Goal: Task Accomplishment & Management: Complete application form

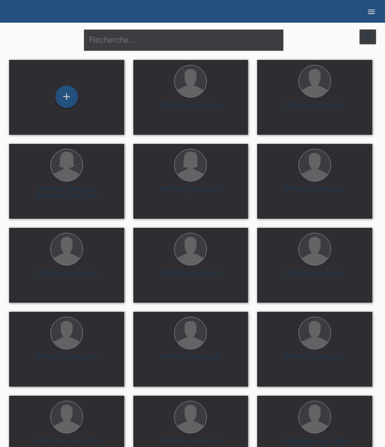
click at [370, 9] on icon "menu" at bounding box center [371, 11] width 9 height 9
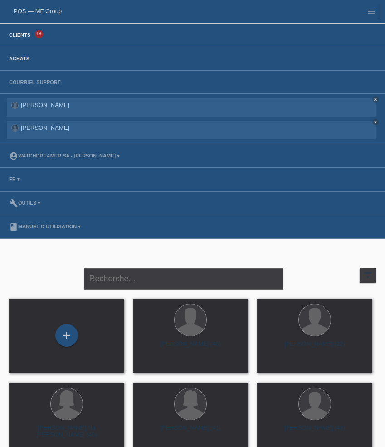
click at [21, 58] on link "Achats" at bounding box center [19, 58] width 29 height 5
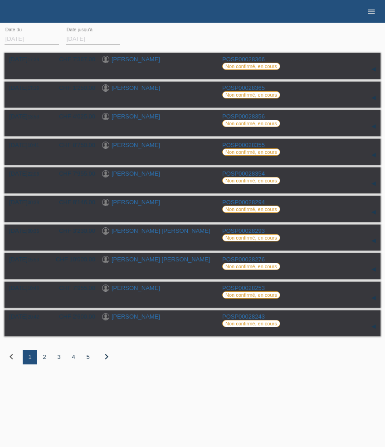
click at [367, 12] on icon "menu" at bounding box center [371, 11] width 9 height 9
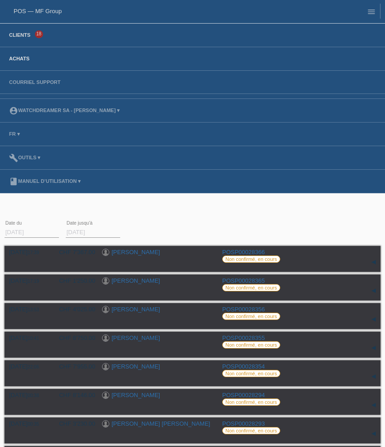
click at [29, 34] on link "Clients" at bounding box center [20, 34] width 30 height 5
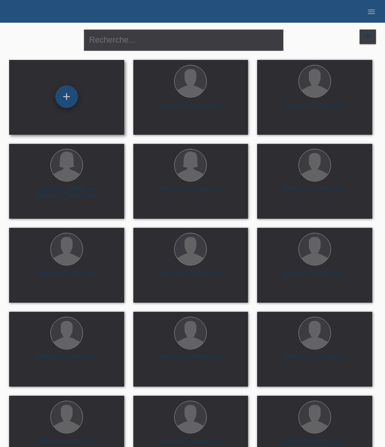
click at [66, 100] on div "+" at bounding box center [66, 96] width 23 height 23
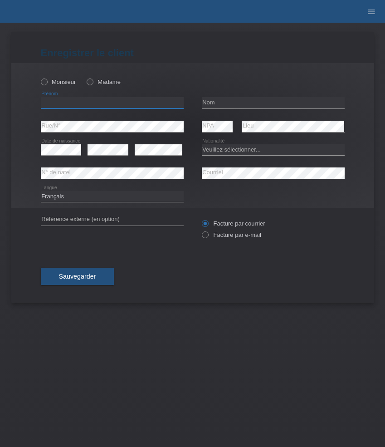
click at [117, 105] on input "text" at bounding box center [112, 102] width 143 height 11
paste input "532822"
type input "532822"
click at [79, 102] on input "text" at bounding box center [112, 102] width 143 height 11
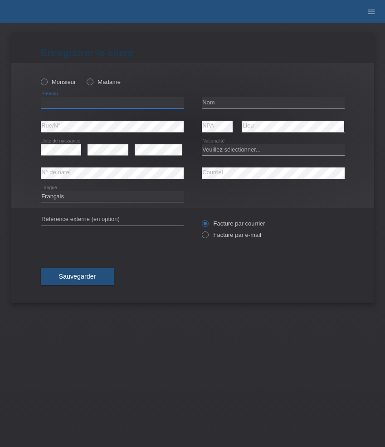
paste input "Jetmir"
type input "Jetmir"
click at [60, 78] on div "Monsieur Madame" at bounding box center [112, 82] width 143 height 19
click at [53, 80] on label "Monsieur" at bounding box center [58, 81] width 35 height 7
click at [47, 80] on input "Monsieur" at bounding box center [44, 81] width 6 height 6
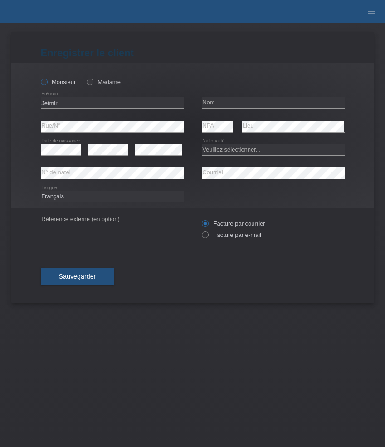
radio input "true"
click at [234, 102] on input "text" at bounding box center [273, 102] width 143 height 11
paste input "Murseli"
type input "Murseli"
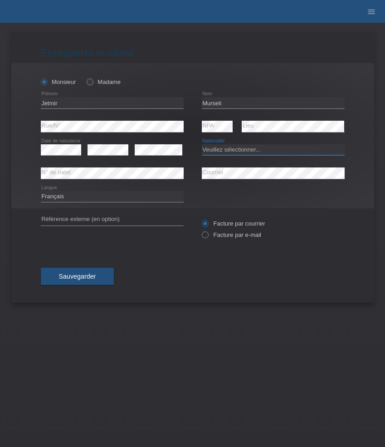
click at [233, 149] on select "Veuillez sélectionner... [GEOGRAPHIC_DATA] [GEOGRAPHIC_DATA] [GEOGRAPHIC_DATA] …" at bounding box center [273, 149] width 143 height 11
select select "CH"
click at [202, 144] on select "Veuillez sélectionner... [GEOGRAPHIC_DATA] [GEOGRAPHIC_DATA] [GEOGRAPHIC_DATA] …" at bounding box center [273, 149] width 143 height 11
click at [108, 193] on select "Deutsch Français Italiano English" at bounding box center [112, 196] width 143 height 11
select select "de"
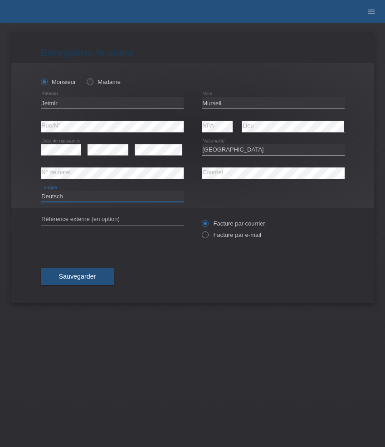
click at [41, 191] on select "Deutsch Français Italiano English" at bounding box center [112, 196] width 143 height 11
click at [226, 236] on label "Facture par e-mail" at bounding box center [231, 234] width 59 height 7
click at [208, 236] on input "Facture par e-mail" at bounding box center [205, 236] width 6 height 11
radio input "true"
click at [83, 272] on button "Sauvegarder" at bounding box center [77, 276] width 73 height 17
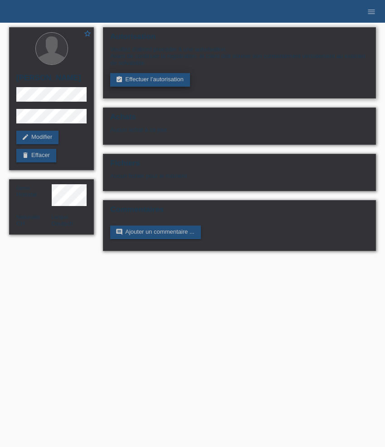
click at [182, 83] on link "assignment_turned_in Effectuer l’autorisation" at bounding box center [149, 80] width 79 height 14
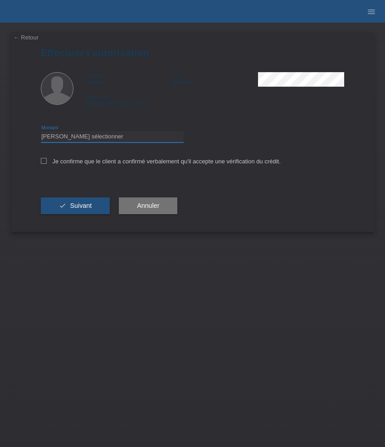
click at [87, 135] on select "Veuillez sélectionner CHF 1.00 - CHF 499.00 CHF 500.00 - CHF 1'999.00 CHF 2'000…" at bounding box center [112, 136] width 143 height 11
select select "3"
click at [41, 132] on select "Veuillez sélectionner CHF 1.00 - CHF 499.00 CHF 500.00 - CHF 1'999.00 CHF 2'000…" at bounding box center [112, 136] width 143 height 11
click at [85, 161] on label "Je confirme que le client a confirmé verbalement qu'il accepte une vérification…" at bounding box center [161, 161] width 240 height 7
click at [47, 161] on input "Je confirme que le client a confirmé verbalement qu'il accepte une vérification…" at bounding box center [44, 161] width 6 height 6
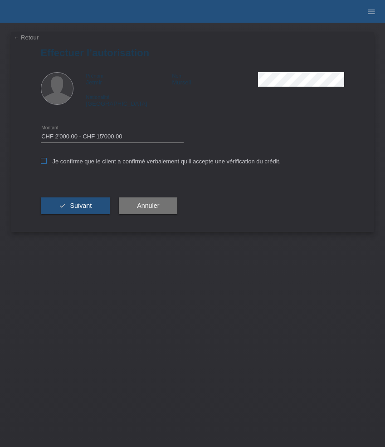
checkbox input "true"
click at [78, 206] on span "Suivant" at bounding box center [81, 205] width 22 height 7
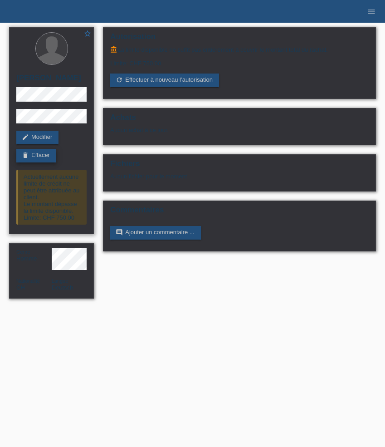
click at [39, 155] on link "delete Effacer" at bounding box center [36, 156] width 40 height 14
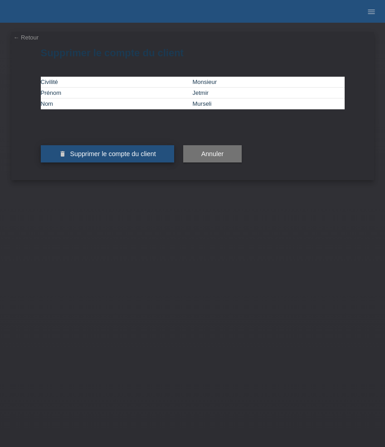
click at [90, 157] on span "Supprimer le compte du client" at bounding box center [113, 153] width 86 height 7
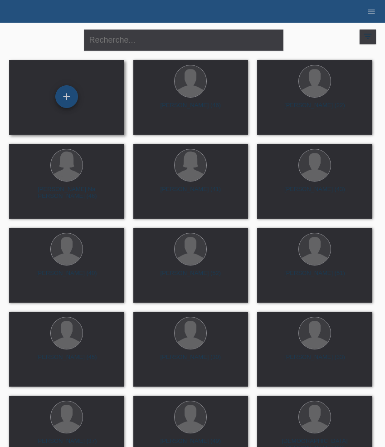
click at [69, 96] on div "+" at bounding box center [66, 96] width 23 height 23
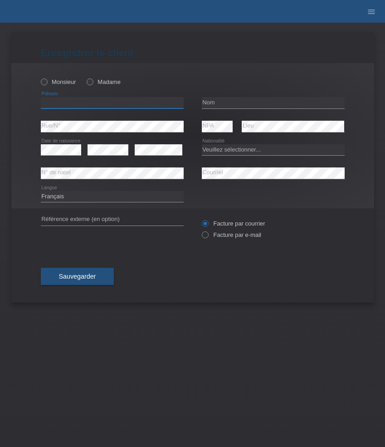
click at [67, 103] on input "text" at bounding box center [112, 102] width 143 height 11
paste input "[PERSON_NAME]"
type input "[PERSON_NAME]"
click at [67, 82] on label "Monsieur" at bounding box center [58, 81] width 35 height 7
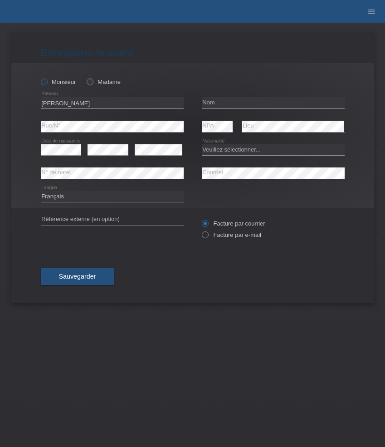
click at [47, 82] on input "Monsieur" at bounding box center [44, 81] width 6 height 6
radio input "true"
click at [224, 99] on input "text" at bounding box center [273, 102] width 143 height 11
paste input "Kocher"
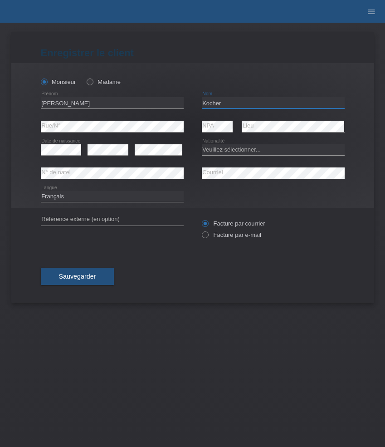
type input "Kocher"
click at [223, 148] on select "Veuillez sélectionner... Suisse Allemagne Autriche Liechtenstein ------------ A…" at bounding box center [273, 149] width 143 height 11
select select "CH"
click at [202, 144] on select "Veuillez sélectionner... Suisse Allemagne Autriche Liechtenstein ------------ A…" at bounding box center [273, 149] width 143 height 11
click at [221, 235] on label "Facture par e-mail" at bounding box center [231, 234] width 59 height 7
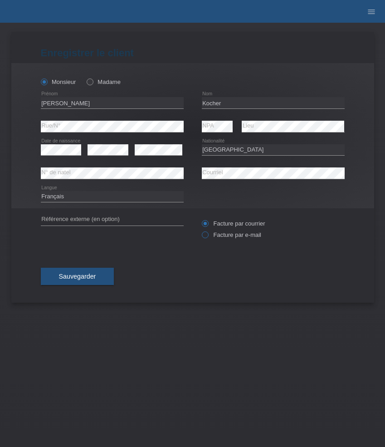
click at [208, 235] on input "Facture par e-mail" at bounding box center [205, 236] width 6 height 11
radio input "true"
click at [133, 205] on div "Deutsch Français Italiano English error Langue" at bounding box center [112, 196] width 143 height 23
click at [133, 200] on select "Deutsch Français Italiano English" at bounding box center [112, 196] width 143 height 11
select select "de"
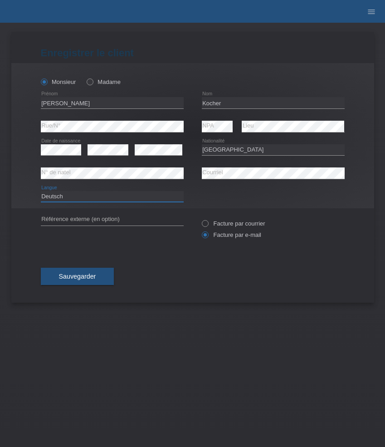
click at [41, 191] on select "Deutsch Français Italiano English" at bounding box center [112, 196] width 143 height 11
click at [80, 278] on span "Sauvegarder" at bounding box center [77, 276] width 37 height 7
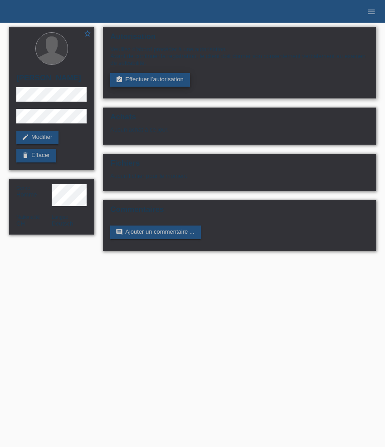
click at [147, 86] on link "assignment_turned_in Effectuer l’autorisation" at bounding box center [149, 80] width 79 height 14
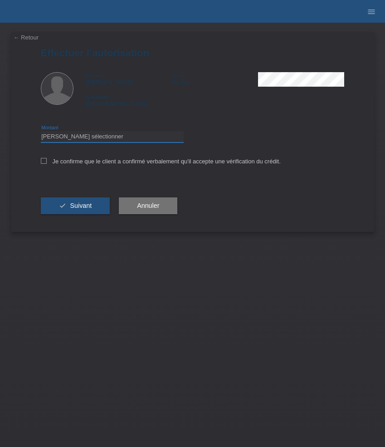
click at [107, 140] on select "Veuillez sélectionner CHF 1.00 - CHF 499.00 CHF 500.00 - CHF 1'999.00 CHF 2'000…" at bounding box center [112, 136] width 143 height 11
select select "3"
click at [41, 132] on select "Veuillez sélectionner CHF 1.00 - CHF 499.00 CHF 500.00 - CHF 1'999.00 CHF 2'000…" at bounding box center [112, 136] width 143 height 11
click at [107, 163] on label "Je confirme que le client a confirmé verbalement qu'il accepte une vérification…" at bounding box center [161, 161] width 240 height 7
click at [47, 163] on input "Je confirme que le client a confirmé verbalement qu'il accepte une vérification…" at bounding box center [44, 161] width 6 height 6
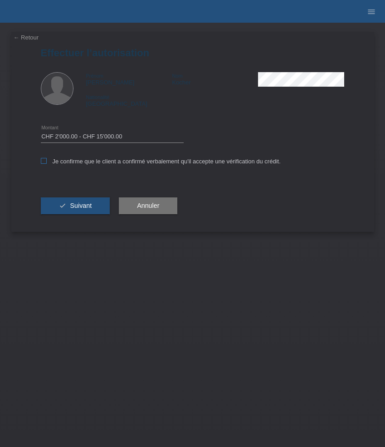
checkbox input "true"
click at [91, 197] on div "check Suivant" at bounding box center [75, 206] width 69 height 53
click at [85, 207] on span "Suivant" at bounding box center [81, 205] width 22 height 7
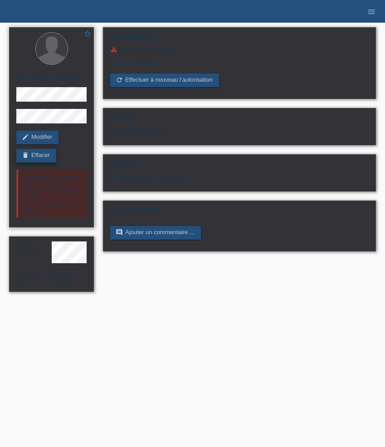
click at [36, 158] on link "delete Effacer" at bounding box center [36, 156] width 40 height 14
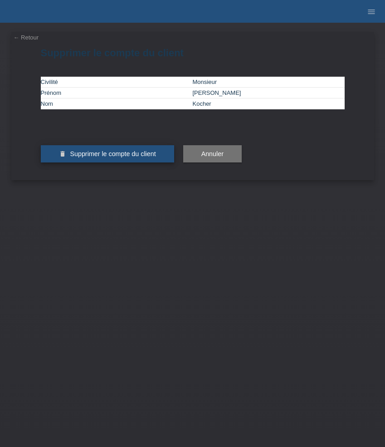
click at [87, 157] on span "Supprimer le compte du client" at bounding box center [113, 153] width 86 height 7
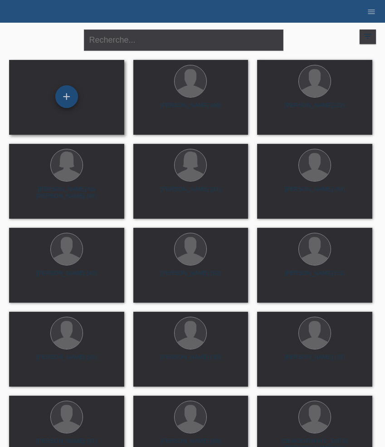
click at [59, 99] on div "+" at bounding box center [66, 96] width 23 height 23
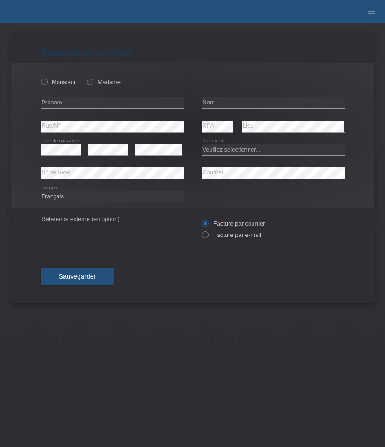
click at [63, 88] on div "Monsieur Madame" at bounding box center [112, 82] width 143 height 19
click at [61, 80] on label "Monsieur" at bounding box center [58, 81] width 35 height 7
click at [47, 80] on input "Monsieur" at bounding box center [44, 81] width 6 height 6
radio input "true"
click at [70, 102] on input "text" at bounding box center [112, 102] width 143 height 11
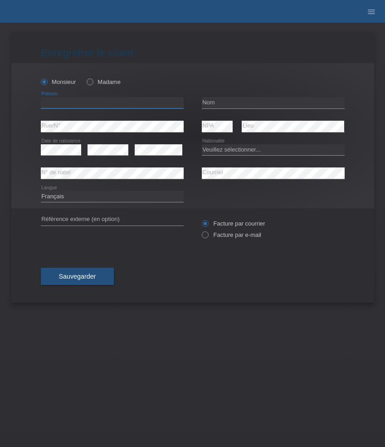
click at [70, 102] on input "text" at bounding box center [112, 102] width 143 height 11
paste input "Willy"
type input "Willy"
click at [228, 104] on input "text" at bounding box center [273, 102] width 143 height 11
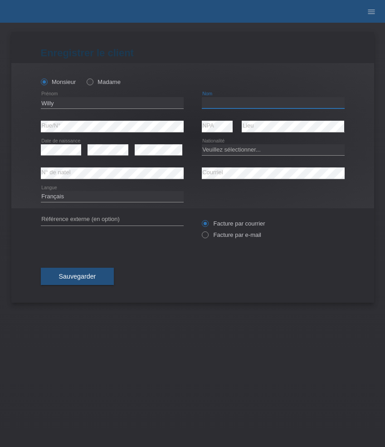
paste input "Siqueira"
type input "Siqueira"
click at [228, 155] on select "Veuillez sélectionner... Suisse Allemagne Autriche Liechtenstein ------------ A…" at bounding box center [273, 149] width 143 height 11
click at [202, 144] on select "Veuillez sélectionner... Suisse Allemagne Autriche Liechtenstein ------------ A…" at bounding box center [273, 149] width 143 height 11
click at [224, 151] on select "Veuillez sélectionner... Suisse Allemagne Autriche Liechtenstein ------------ A…" at bounding box center [273, 149] width 143 height 11
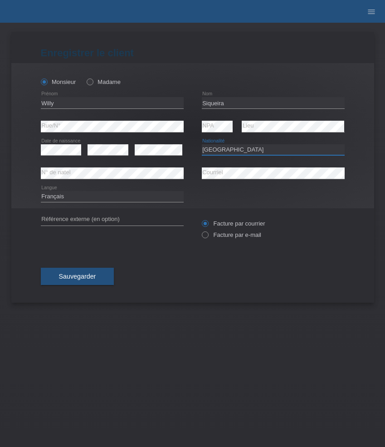
select select "BR"
click at [202, 144] on select "Veuillez sélectionner... Suisse Allemagne Autriche Liechtenstein ------------ A…" at bounding box center [273, 149] width 143 height 11
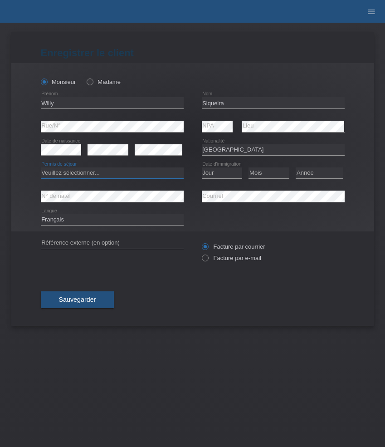
click at [111, 175] on select "Veuillez sélectionner... C B B - Statut de réfugié Autre" at bounding box center [112, 172] width 143 height 11
select select "C"
click at [41, 168] on select "Veuillez sélectionner... C B B - Statut de réfugié Autre" at bounding box center [112, 172] width 143 height 11
click at [224, 173] on select "Jour 01 02 03 04 05 06 07 08 09 10 11" at bounding box center [222, 172] width 41 height 11
select select "28"
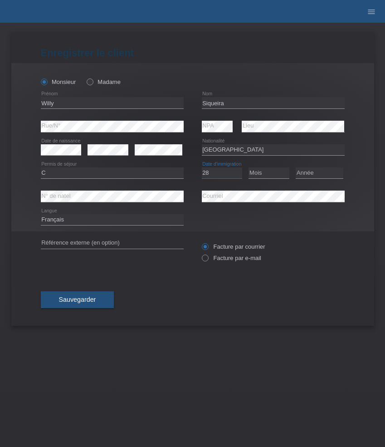
click at [202, 168] on select "Jour 01 02 03 04 05 06 07 08 09 10 11" at bounding box center [222, 172] width 41 height 11
click at [256, 175] on select "Mois 01 02 03 04 05 06 07 08 09 10 11" at bounding box center [268, 172] width 41 height 11
select select "11"
click at [248, 168] on select "Mois 01 02 03 04 05 06 07 08 09 10 11" at bounding box center [268, 172] width 41 height 11
click at [312, 171] on select "Année 2025 2024 2023 2022 2021 2020 2019 2018 2017 2016 2015 2014 2013 2012 201…" at bounding box center [320, 172] width 48 height 11
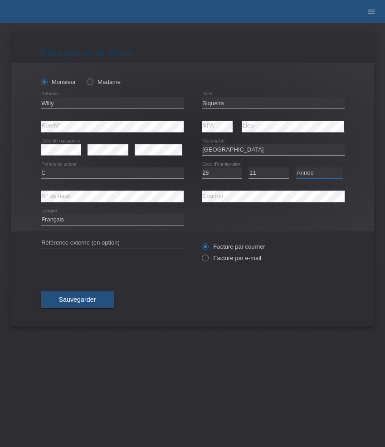
select select "2002"
click at [296, 168] on select "Année 2025 2024 2023 2022 2021 2020 2019 2018 2017 2016 2015 2014 2013 2012 201…" at bounding box center [320, 172] width 48 height 11
click at [242, 261] on label "Facture par e-mail" at bounding box center [231, 257] width 59 height 7
click at [208, 262] on input "Facture par e-mail" at bounding box center [205, 259] width 6 height 11
radio input "true"
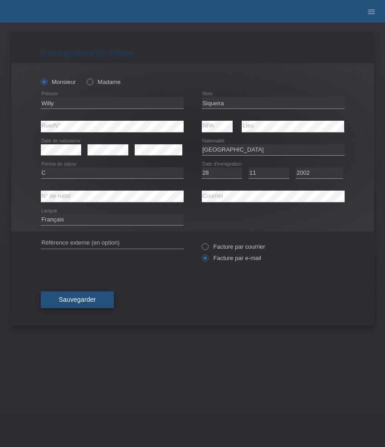
click at [73, 299] on span "Sauvegarder" at bounding box center [77, 299] width 37 height 7
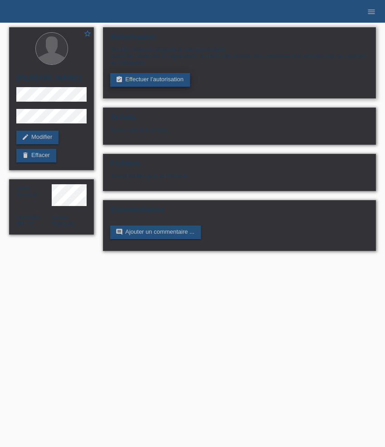
click at [142, 82] on link "assignment_turned_in Effectuer l’autorisation" at bounding box center [149, 80] width 79 height 14
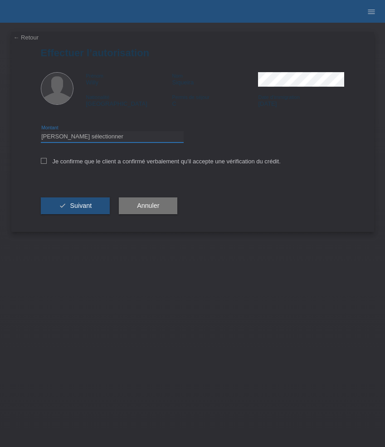
click at [122, 136] on select "Veuillez sélectionner CHF 1.00 - CHF 499.00 CHF 500.00 - CHF 1'999.00 CHF 2'000…" at bounding box center [112, 136] width 143 height 11
select select "3"
click at [41, 132] on select "Veuillez sélectionner CHF 1.00 - CHF 499.00 CHF 500.00 - CHF 1'999.00 CHF 2'000…" at bounding box center [112, 136] width 143 height 11
click at [120, 162] on label "Je confirme que le client a confirmé verbalement qu'il accepte une vérification…" at bounding box center [161, 161] width 240 height 7
click at [47, 162] on input "Je confirme que le client a confirmé verbalement qu'il accepte une vérification…" at bounding box center [44, 161] width 6 height 6
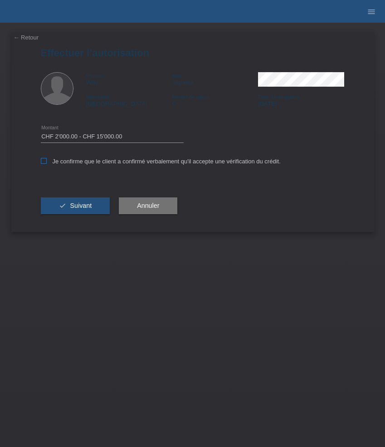
checkbox input "true"
click at [84, 200] on button "check Suivant" at bounding box center [75, 205] width 69 height 17
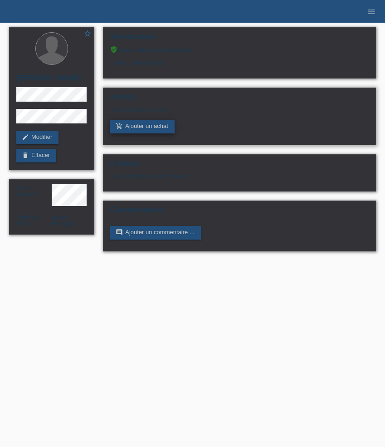
click at [128, 127] on link "add_shopping_cart Ajouter un achat" at bounding box center [142, 127] width 64 height 14
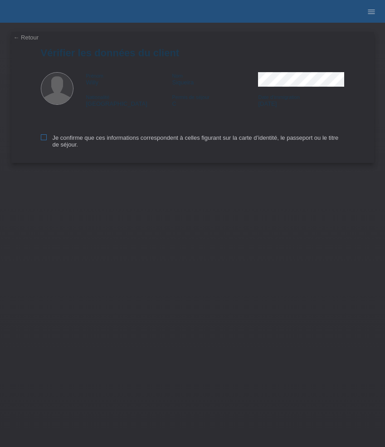
click at [46, 138] on icon at bounding box center [44, 137] width 6 height 6
click at [46, 138] on input "Je confirme que ces informations correspondent à celles figurant sur la carte d…" at bounding box center [44, 137] width 6 height 6
checkbox input "true"
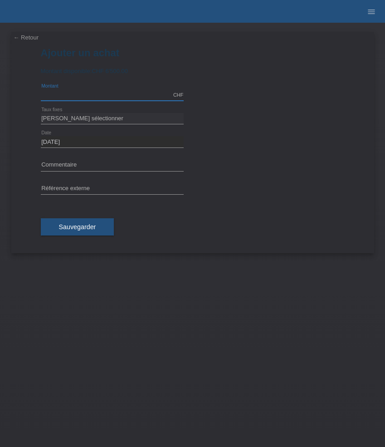
click at [89, 94] on input "text" at bounding box center [112, 94] width 143 height 11
type input "6500.00"
click at [75, 117] on select "Veuillez sélectionner 6 versements 12 versements 24 versements 36 versements 48…" at bounding box center [112, 118] width 143 height 11
select select "623"
click at [41, 113] on select "Veuillez sélectionner 6 versements 12 versements 24 versements 36 versements 48…" at bounding box center [112, 118] width 143 height 11
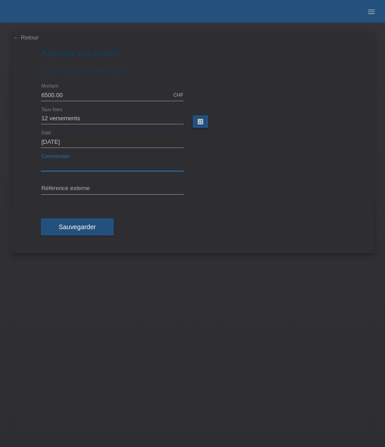
click at [100, 164] on input "text" at bounding box center [112, 165] width 143 height 11
paste input "Rolex Submariner 126610LN - 41mm"
type input "Rolex Submariner 126610LN - 41mm"
click at [103, 185] on input "text" at bounding box center [112, 188] width 143 height 11
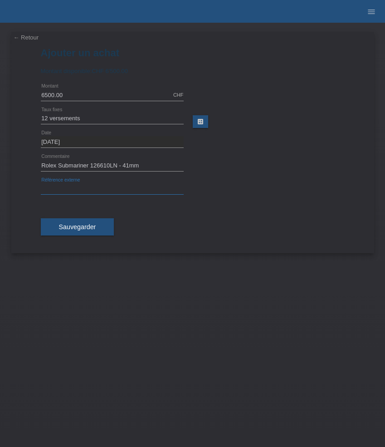
paste input "532850"
type input "532850"
click at [82, 226] on span "Sauvegarder" at bounding box center [77, 226] width 37 height 7
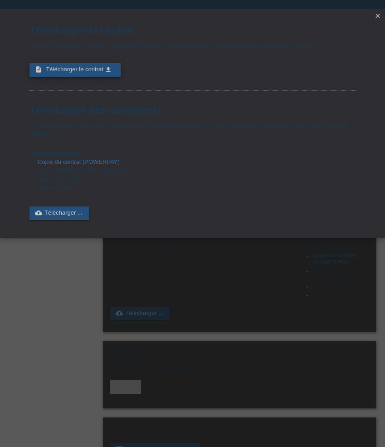
click at [88, 69] on span "Télécharger le contrat" at bounding box center [74, 69] width 57 height 7
